Goal: Use online tool/utility: Utilize a website feature to perform a specific function

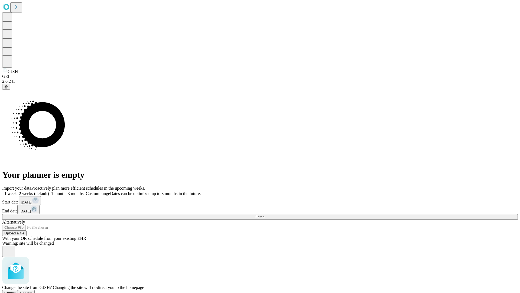
click at [33, 291] on span "Confirm" at bounding box center [26, 293] width 13 height 4
click at [17, 191] on label "1 week" at bounding box center [9, 193] width 15 height 5
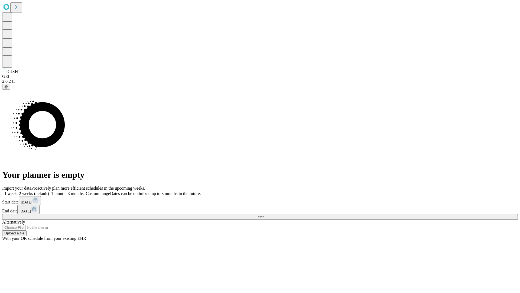
click at [265, 215] on span "Fetch" at bounding box center [260, 217] width 9 height 4
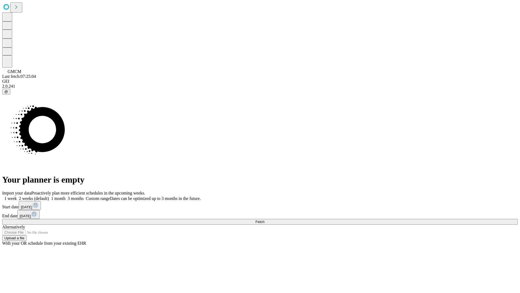
click at [17, 196] on label "1 week" at bounding box center [9, 198] width 15 height 5
click at [265, 220] on span "Fetch" at bounding box center [260, 222] width 9 height 4
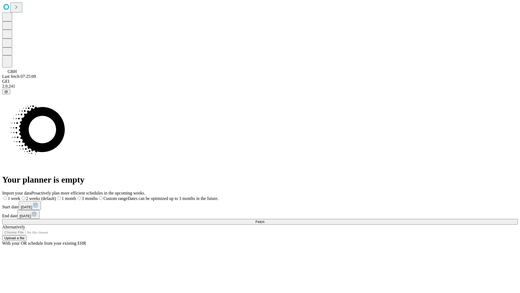
click at [20, 196] on label "1 week" at bounding box center [11, 198] width 18 height 5
click at [265, 220] on span "Fetch" at bounding box center [260, 222] width 9 height 4
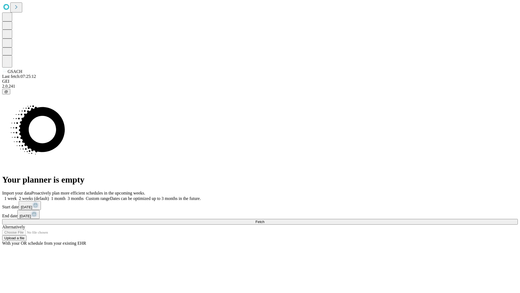
click at [17, 196] on label "1 week" at bounding box center [9, 198] width 15 height 5
click at [265, 220] on span "Fetch" at bounding box center [260, 222] width 9 height 4
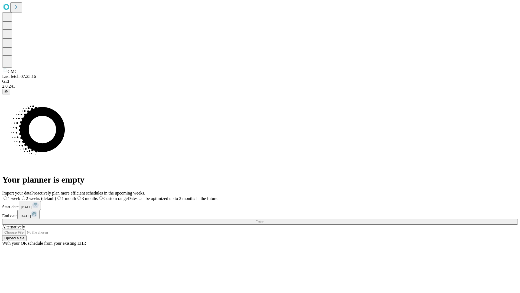
click at [20, 196] on label "1 week" at bounding box center [11, 198] width 18 height 5
click at [265, 220] on span "Fetch" at bounding box center [260, 222] width 9 height 4
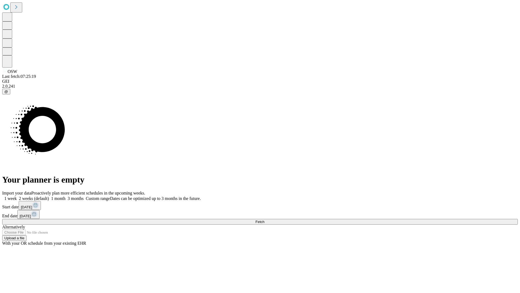
click at [17, 196] on label "1 week" at bounding box center [9, 198] width 15 height 5
click at [265, 220] on span "Fetch" at bounding box center [260, 222] width 9 height 4
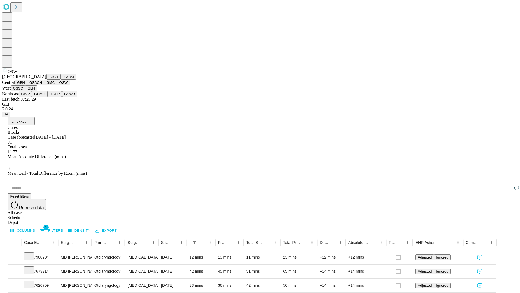
click at [25, 91] on button "OSSC" at bounding box center [18, 88] width 15 height 6
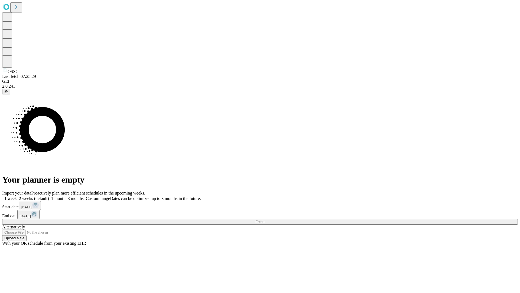
click at [17, 196] on label "1 week" at bounding box center [9, 198] width 15 height 5
click at [265, 220] on span "Fetch" at bounding box center [260, 222] width 9 height 4
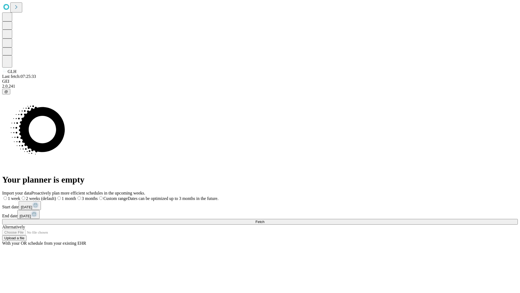
click at [20, 196] on label "1 week" at bounding box center [11, 198] width 18 height 5
click at [265, 220] on span "Fetch" at bounding box center [260, 222] width 9 height 4
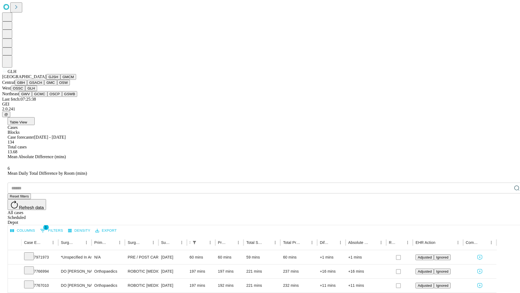
click at [32, 97] on button "GWV" at bounding box center [25, 94] width 13 height 6
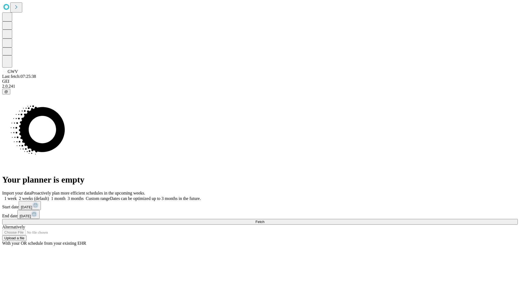
click at [17, 196] on label "1 week" at bounding box center [9, 198] width 15 height 5
click at [265, 220] on span "Fetch" at bounding box center [260, 222] width 9 height 4
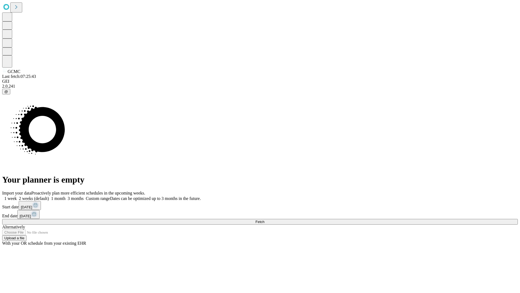
click at [17, 196] on label "1 week" at bounding box center [9, 198] width 15 height 5
click at [265, 220] on span "Fetch" at bounding box center [260, 222] width 9 height 4
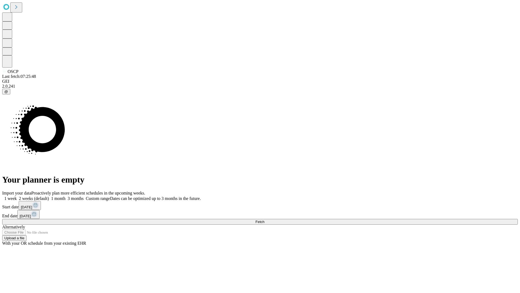
click at [17, 196] on label "1 week" at bounding box center [9, 198] width 15 height 5
click at [265, 220] on span "Fetch" at bounding box center [260, 222] width 9 height 4
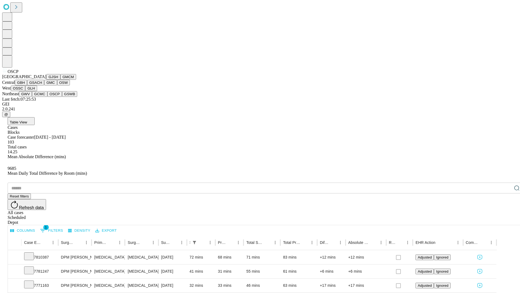
click at [62, 97] on button "GSWB" at bounding box center [69, 94] width 15 height 6
